Goal: Find specific page/section: Find specific page/section

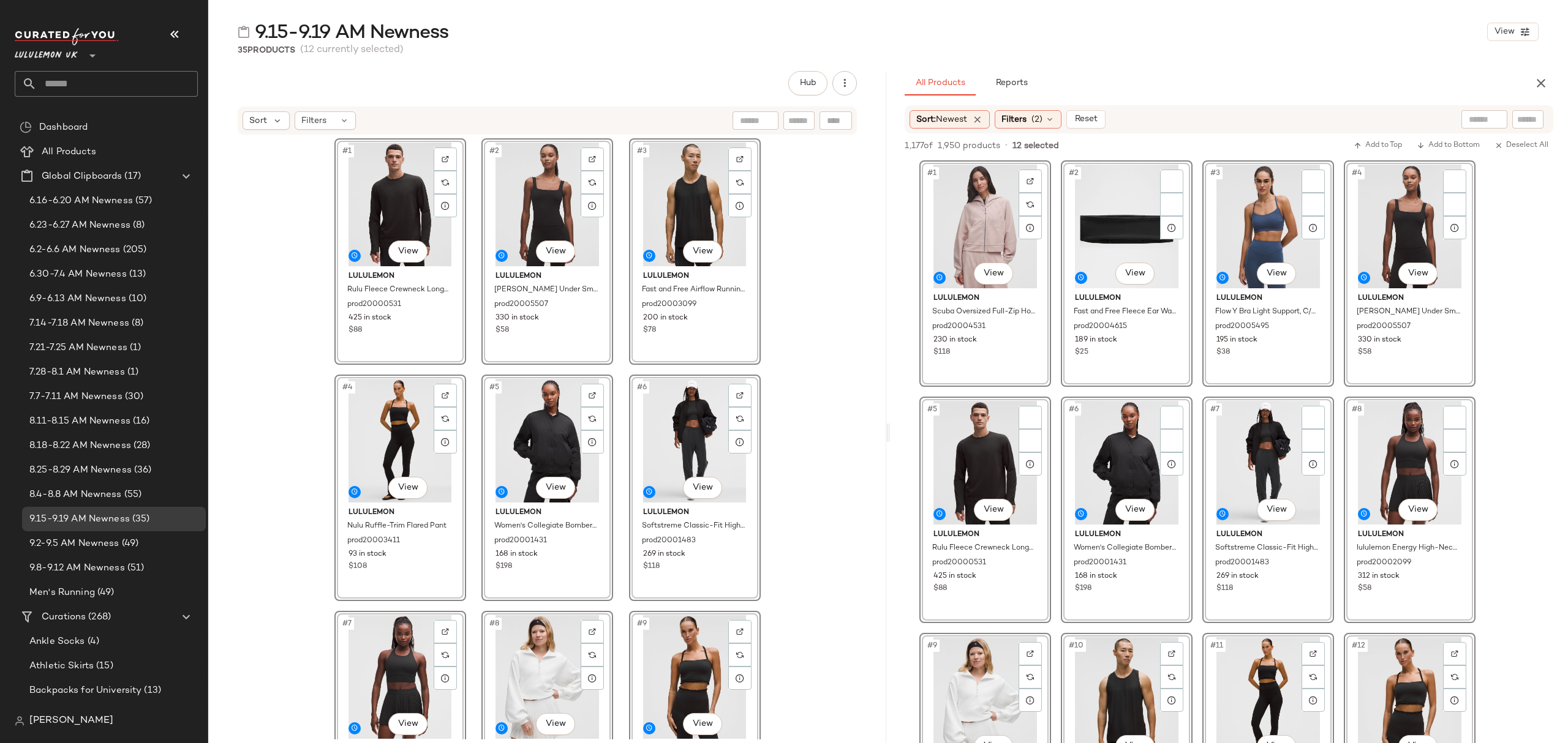
scroll to position [490, 0]
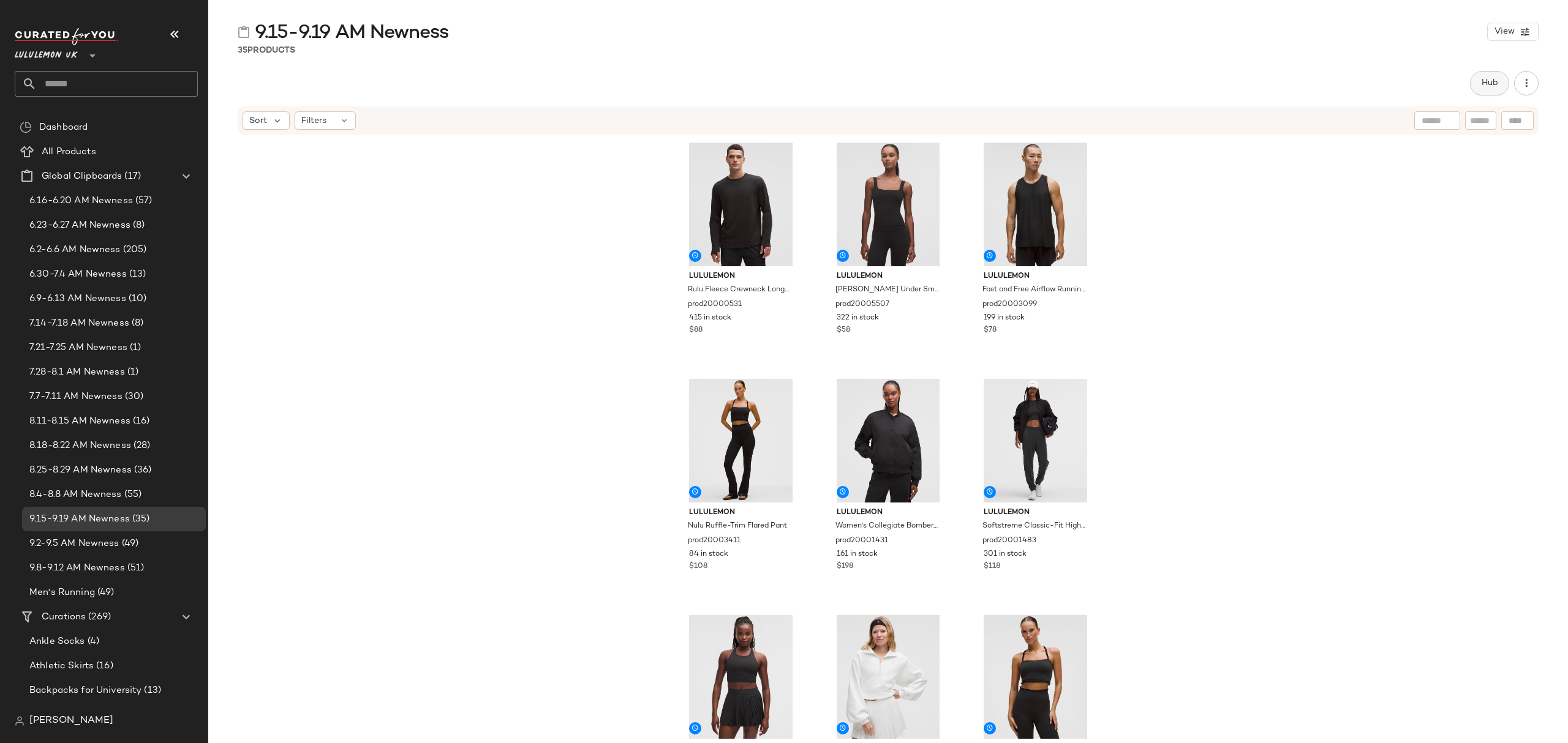
click at [1481, 84] on span "Hub" at bounding box center [1490, 83] width 17 height 10
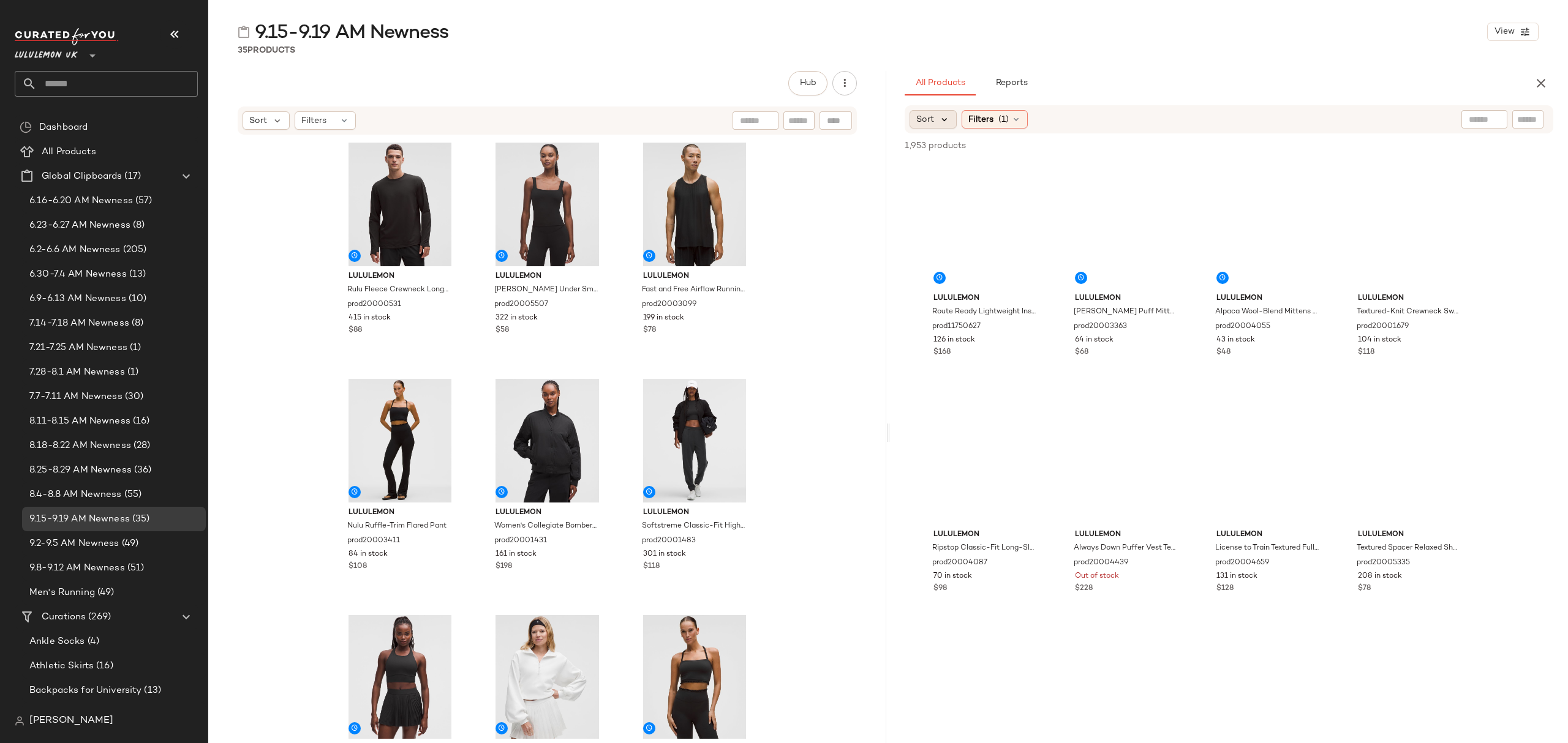
click at [939, 115] on icon at bounding box center [944, 119] width 11 height 11
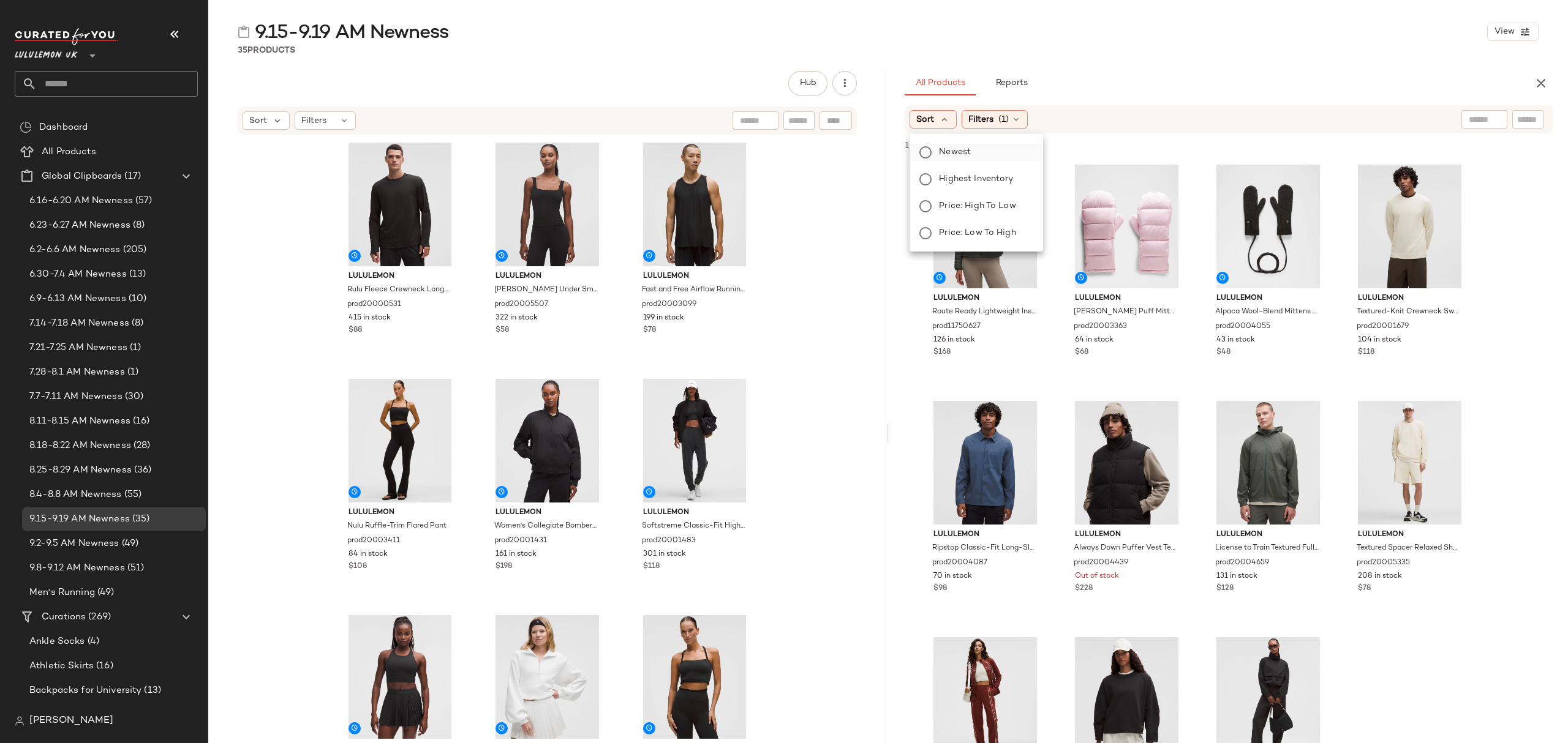
click at [961, 150] on span "Newest" at bounding box center [955, 152] width 32 height 13
click at [1321, 80] on div "All Products Reports" at bounding box center [1210, 84] width 609 height 25
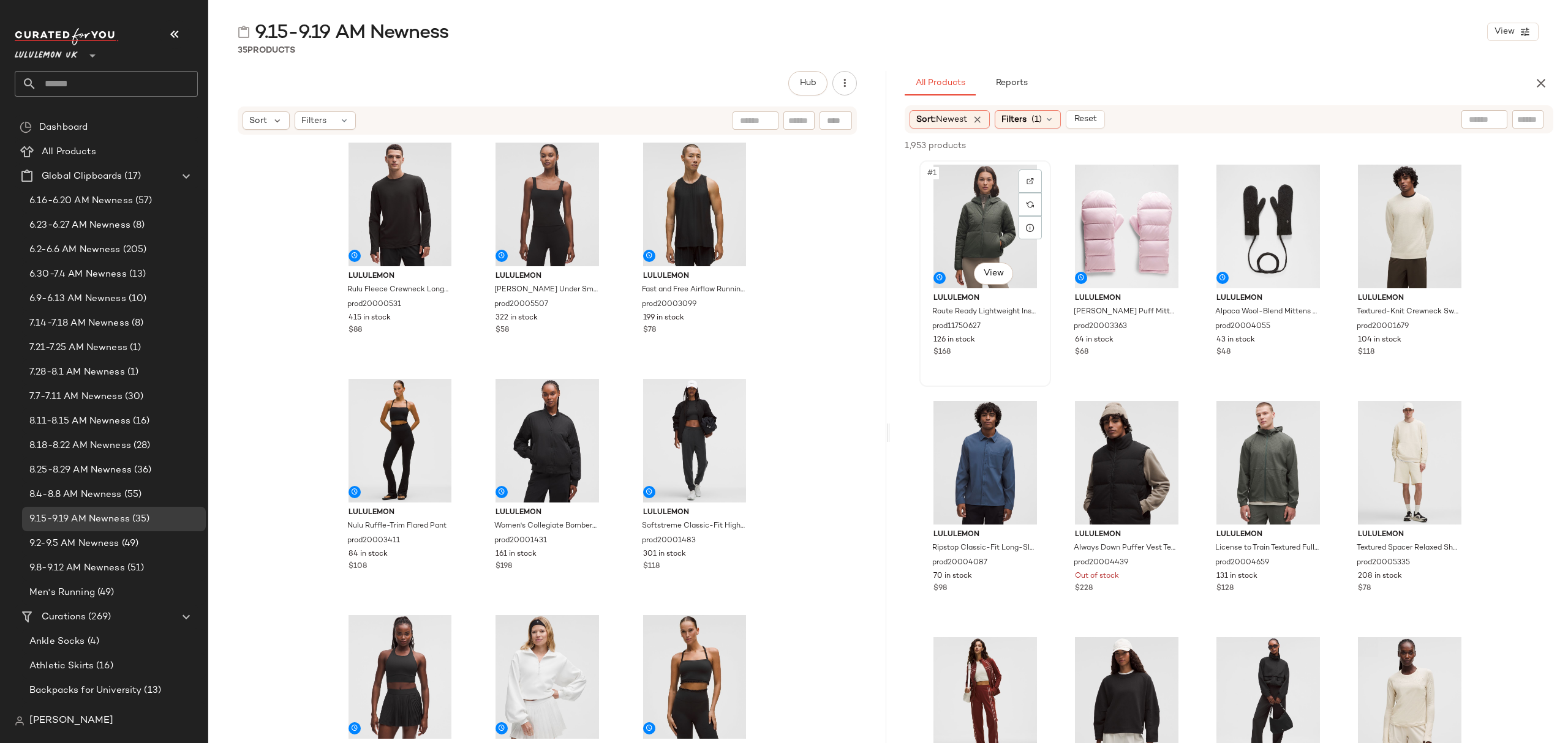
click at [968, 238] on div "#1 View" at bounding box center [985, 226] width 123 height 124
click at [1304, 356] on div "$48" at bounding box center [1269, 352] width 104 height 11
